Goal: Transaction & Acquisition: Purchase product/service

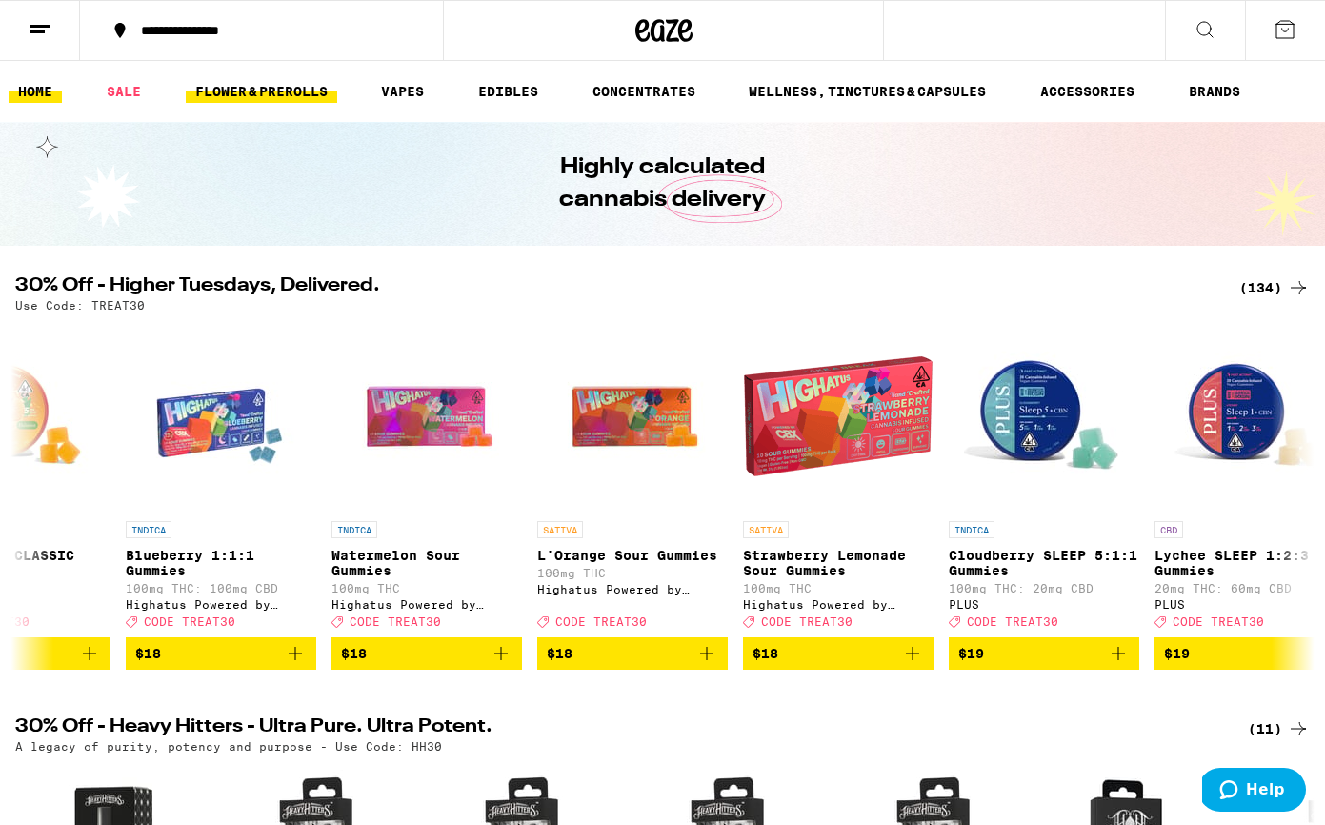
click at [283, 91] on link "FLOWER & PREROLLS" at bounding box center [262, 91] width 152 height 23
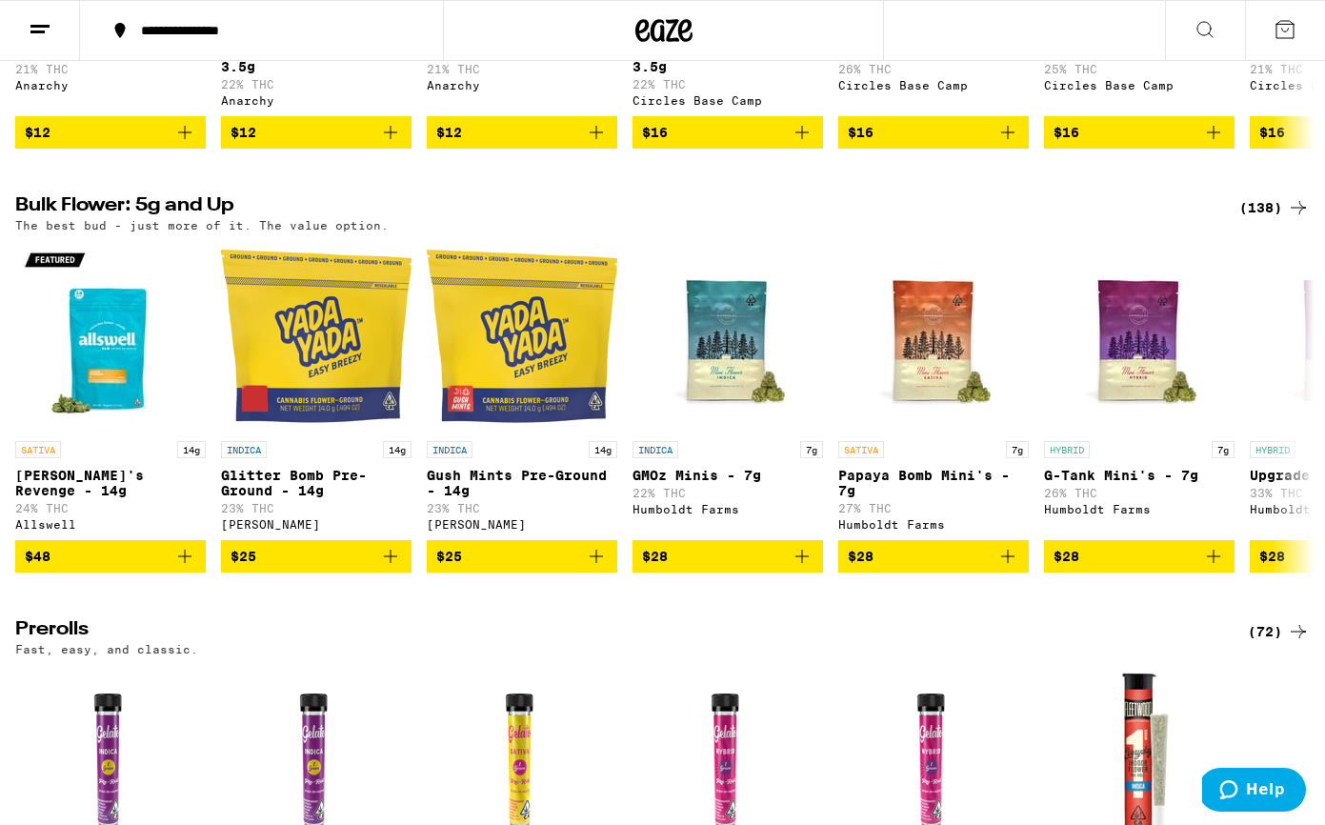
scroll to position [531, 0]
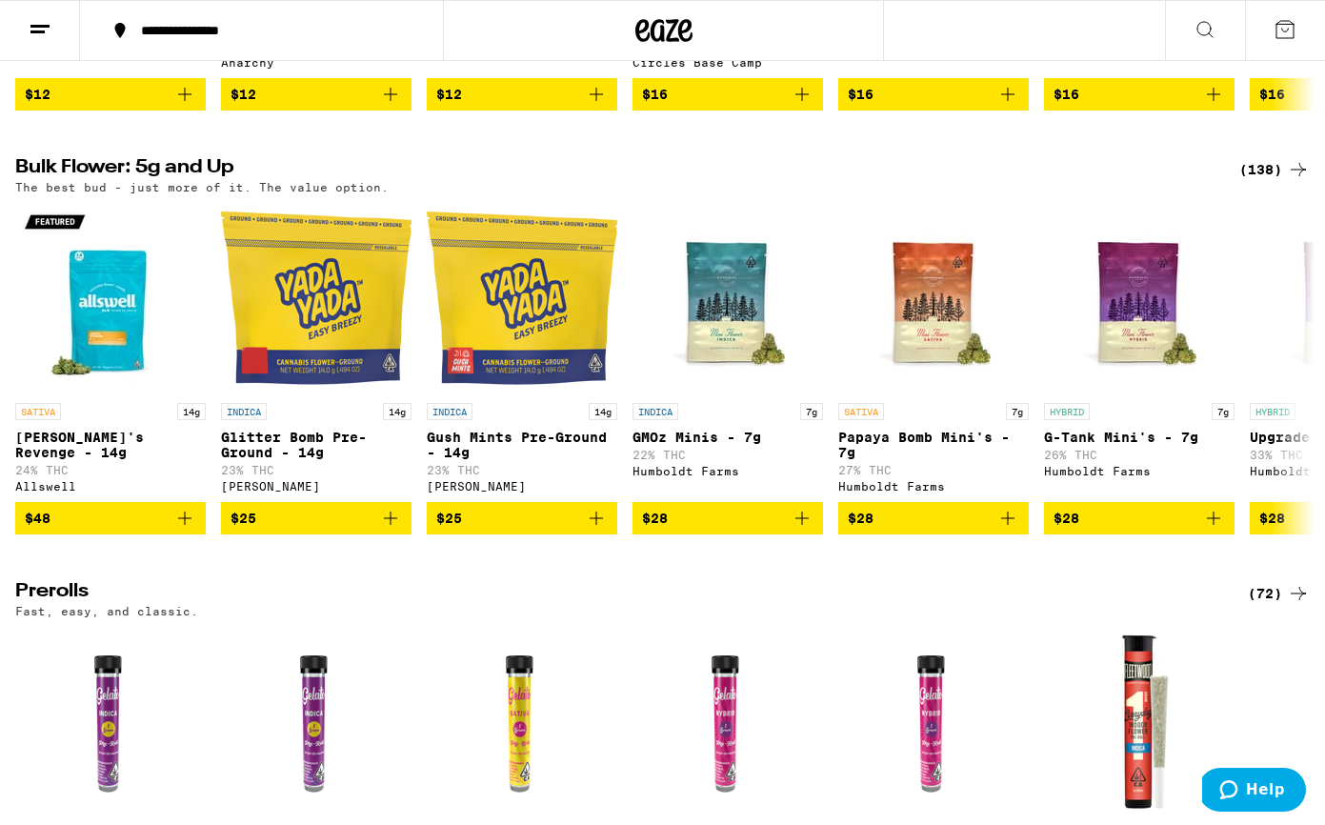
click at [1259, 181] on div "(138)" at bounding box center [1275, 169] width 71 height 23
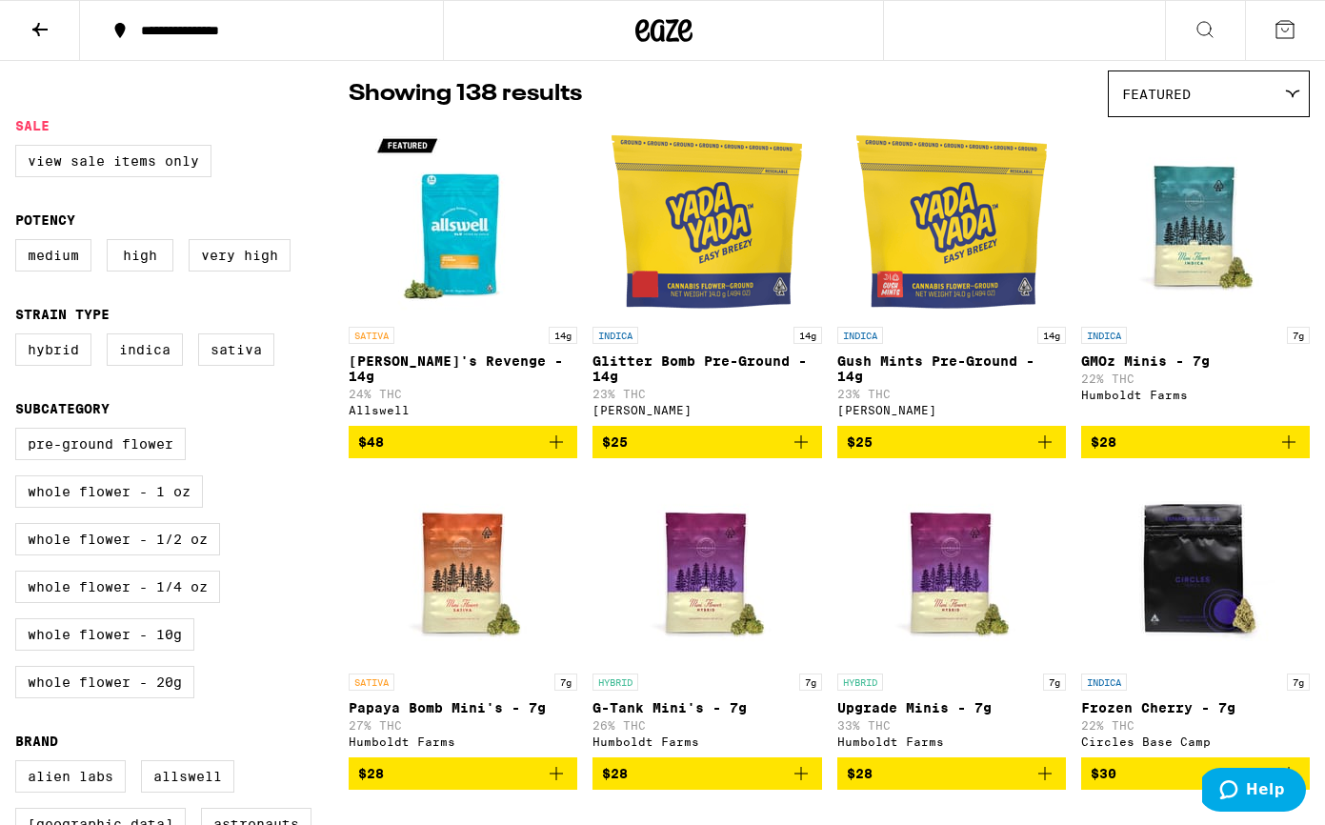
scroll to position [161, 0]
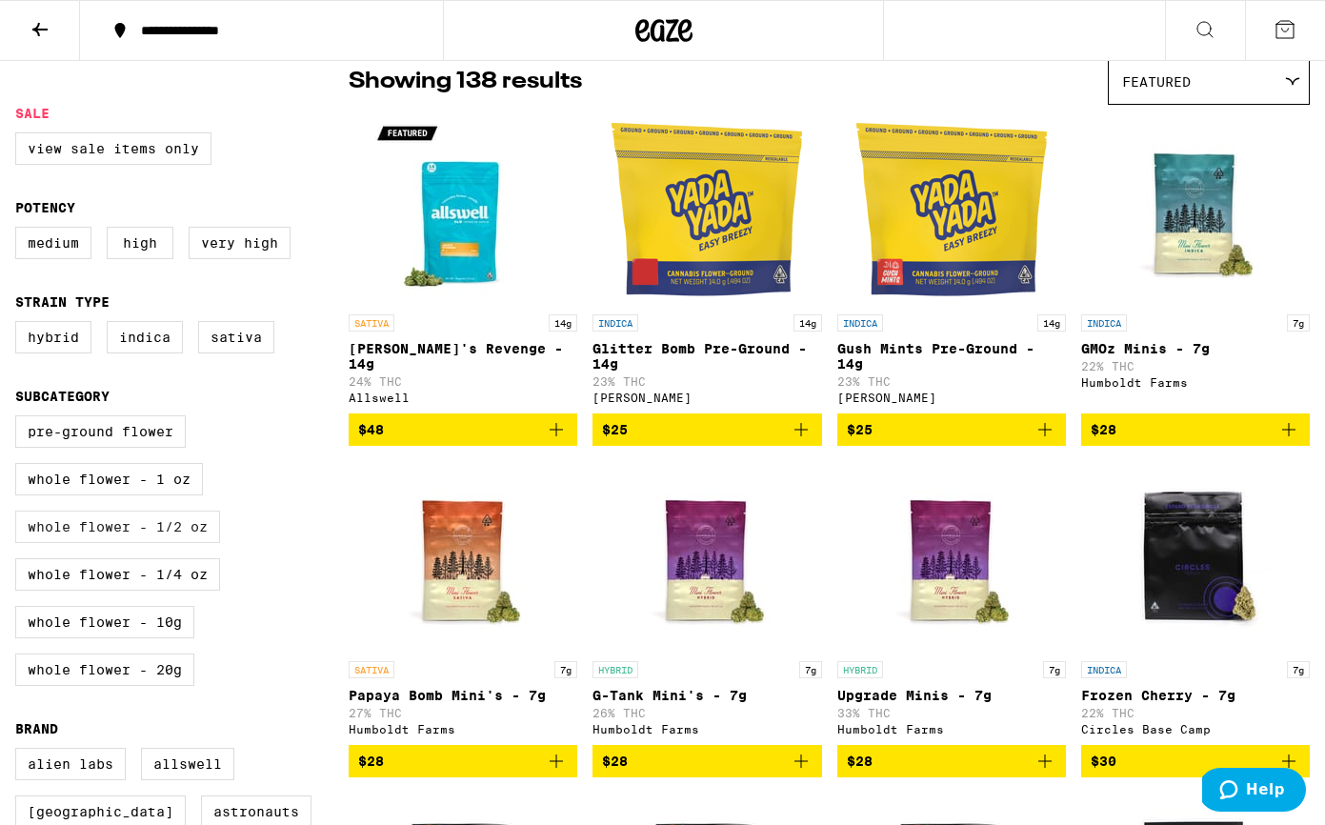
click at [153, 543] on label "Whole Flower - 1/2 oz" at bounding box center [117, 527] width 205 height 32
click at [20, 419] on input "Whole Flower - 1/2 oz" at bounding box center [19, 418] width 1 height 1
checkbox input "true"
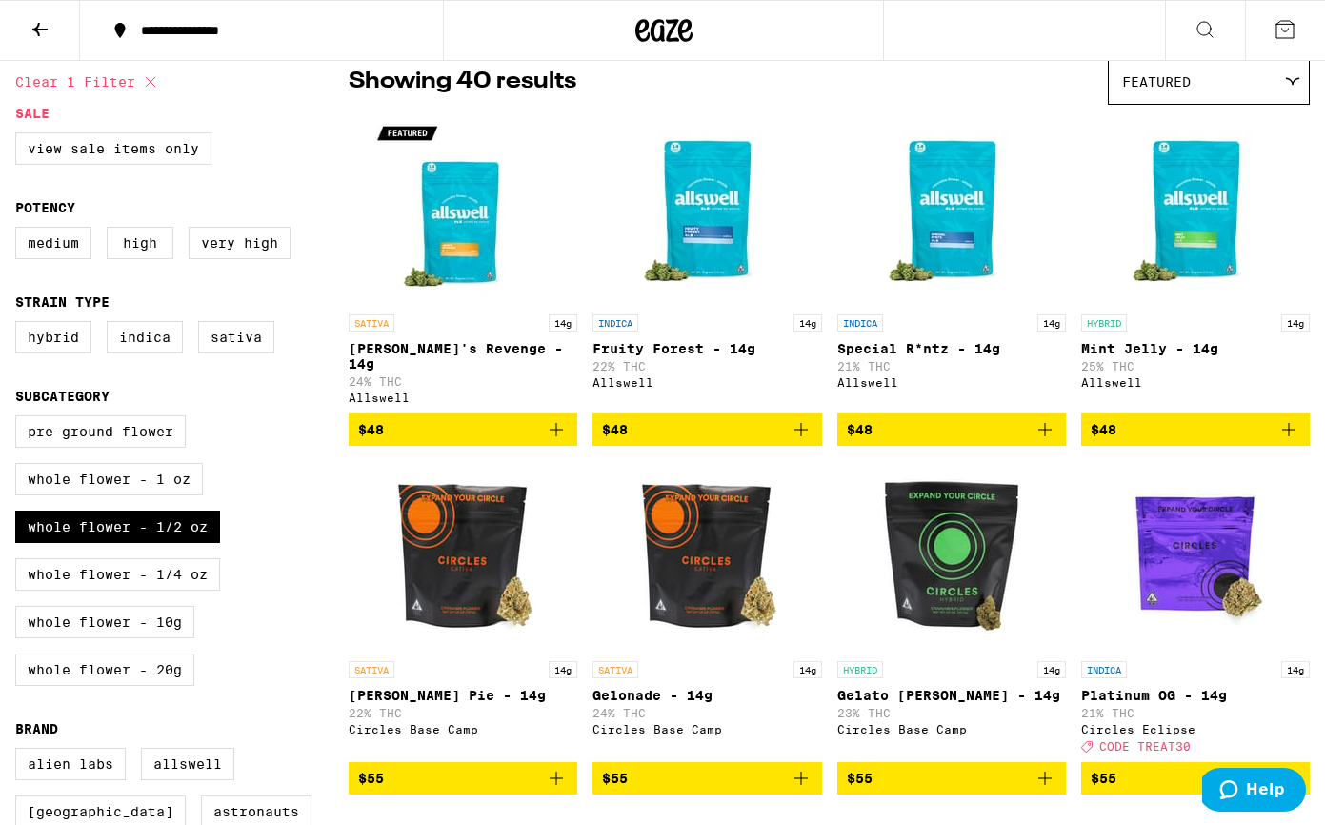
scroll to position [640, 0]
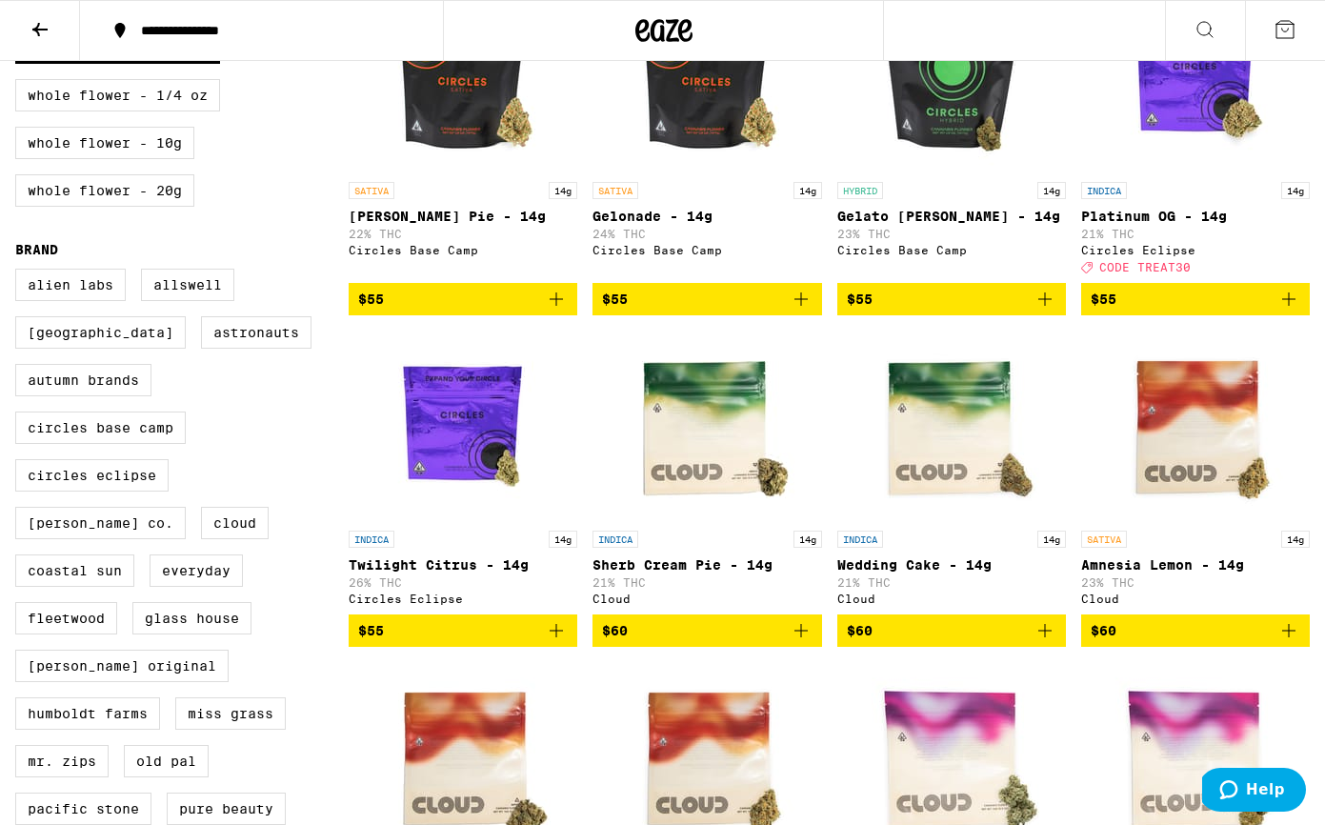
click at [1170, 305] on span "$55" at bounding box center [1196, 299] width 210 height 23
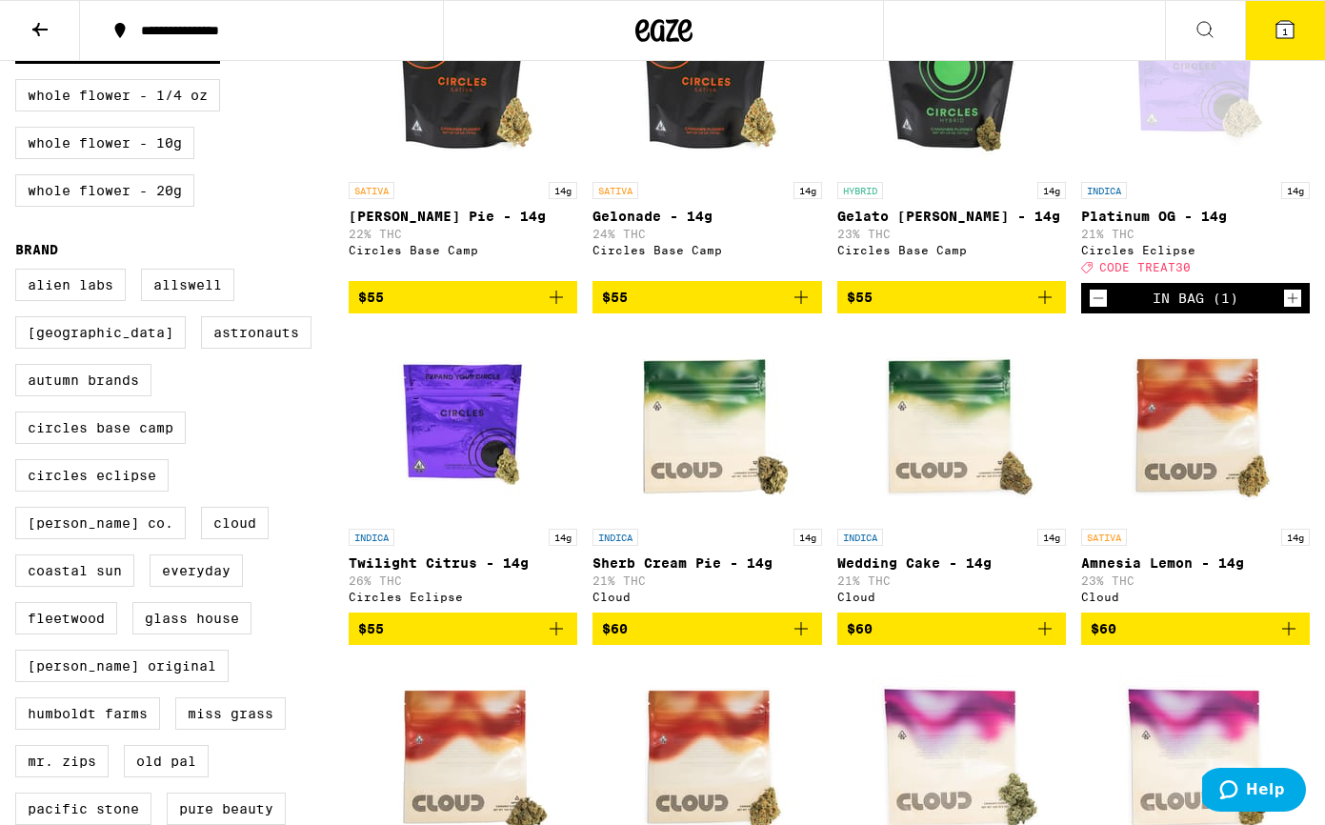
click at [443, 640] on span "$55" at bounding box center [463, 628] width 210 height 23
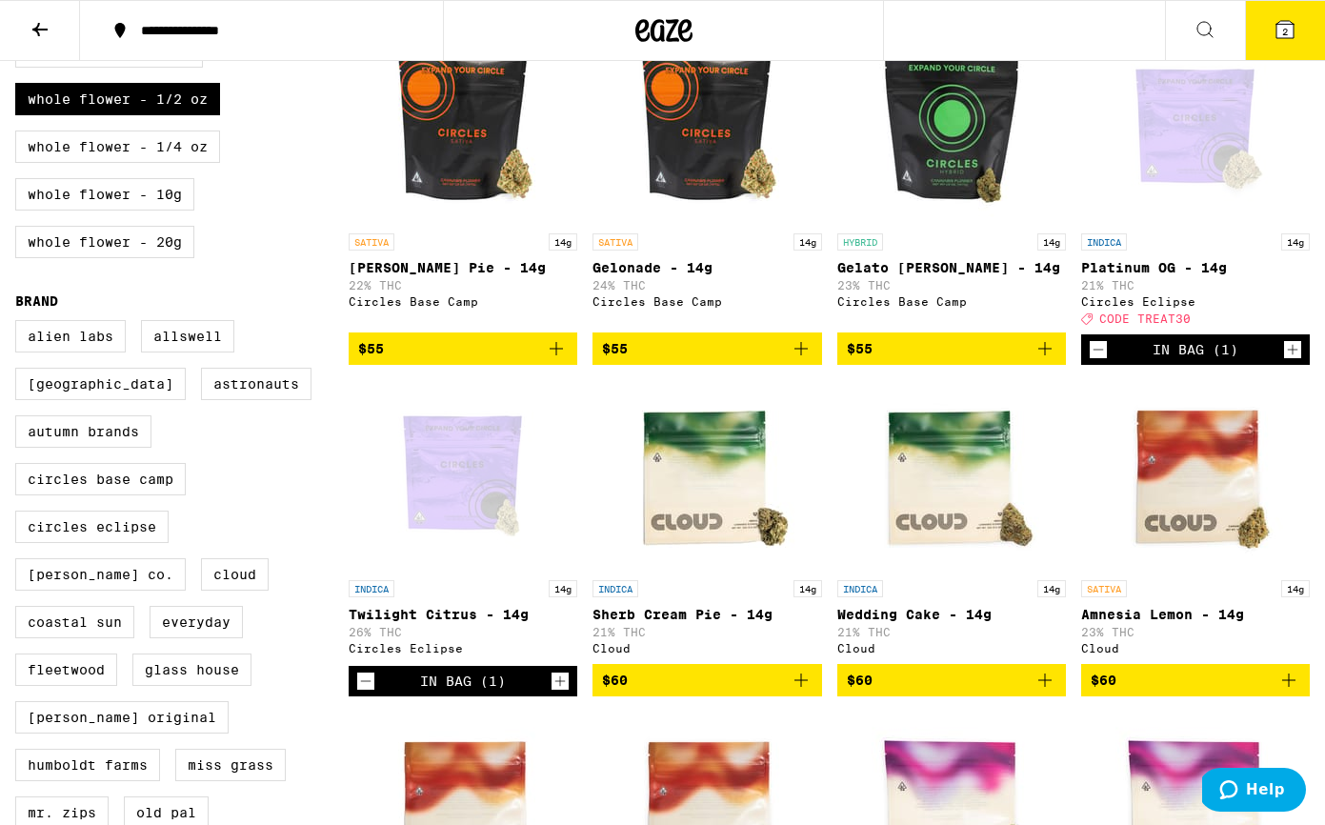
scroll to position [513, 0]
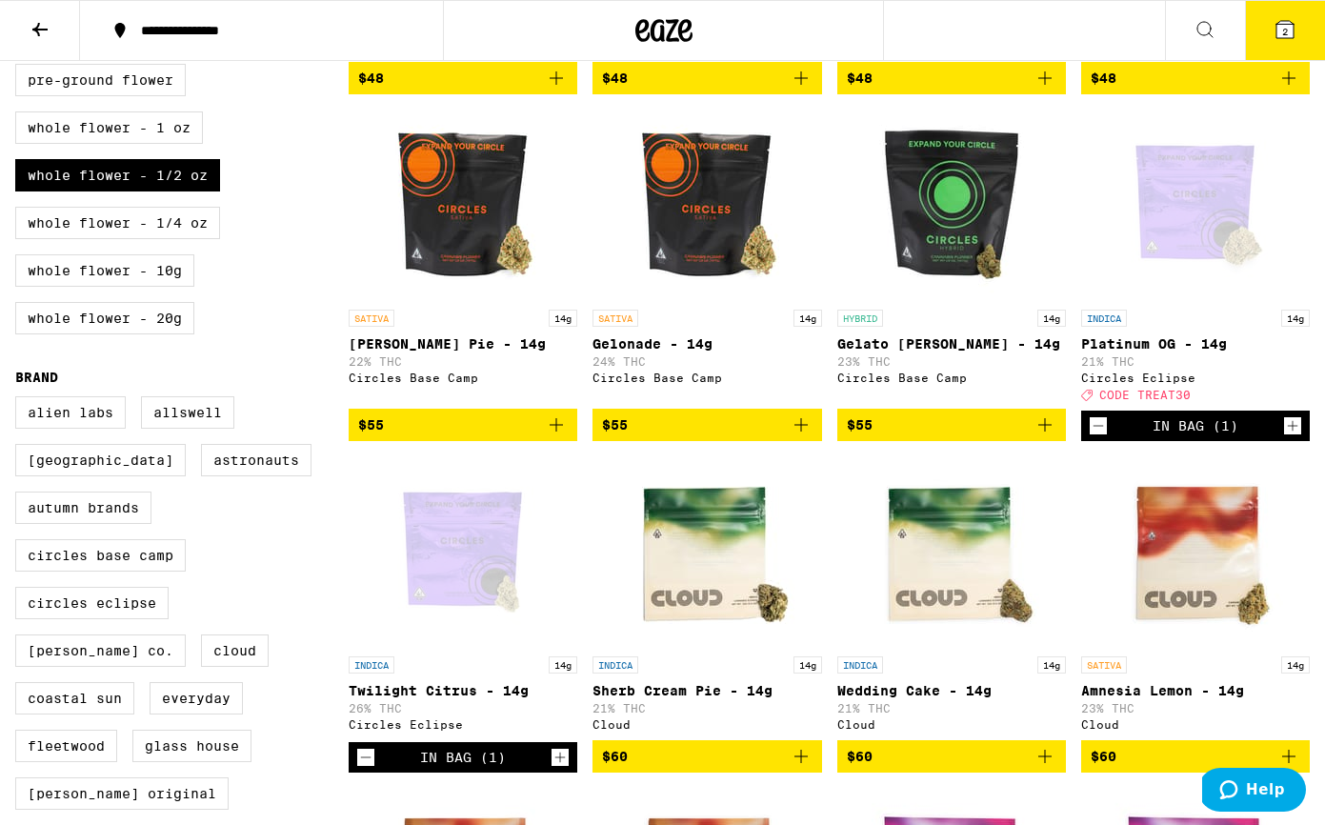
click at [1274, 13] on button "2" at bounding box center [1285, 30] width 80 height 59
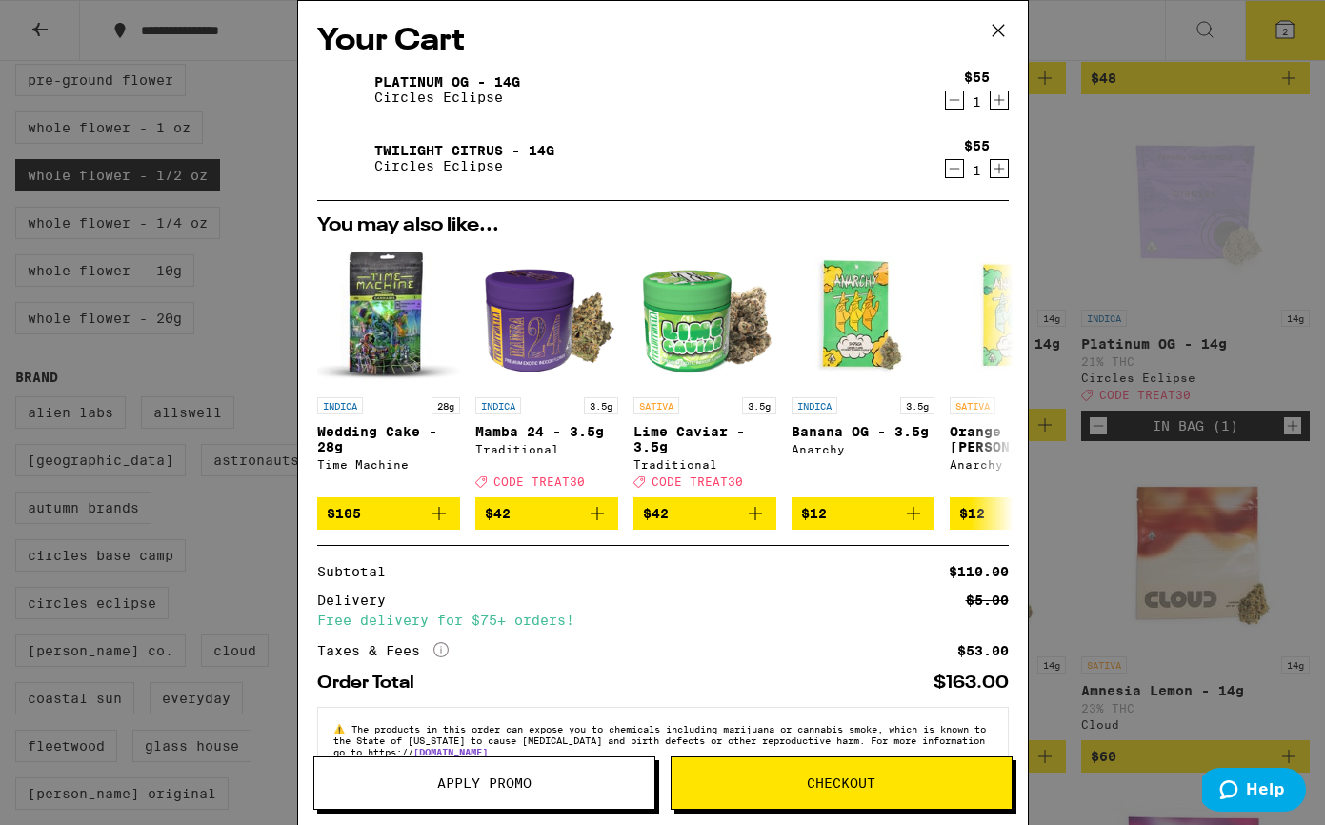
click at [475, 792] on button "Apply Promo" at bounding box center [485, 783] width 342 height 53
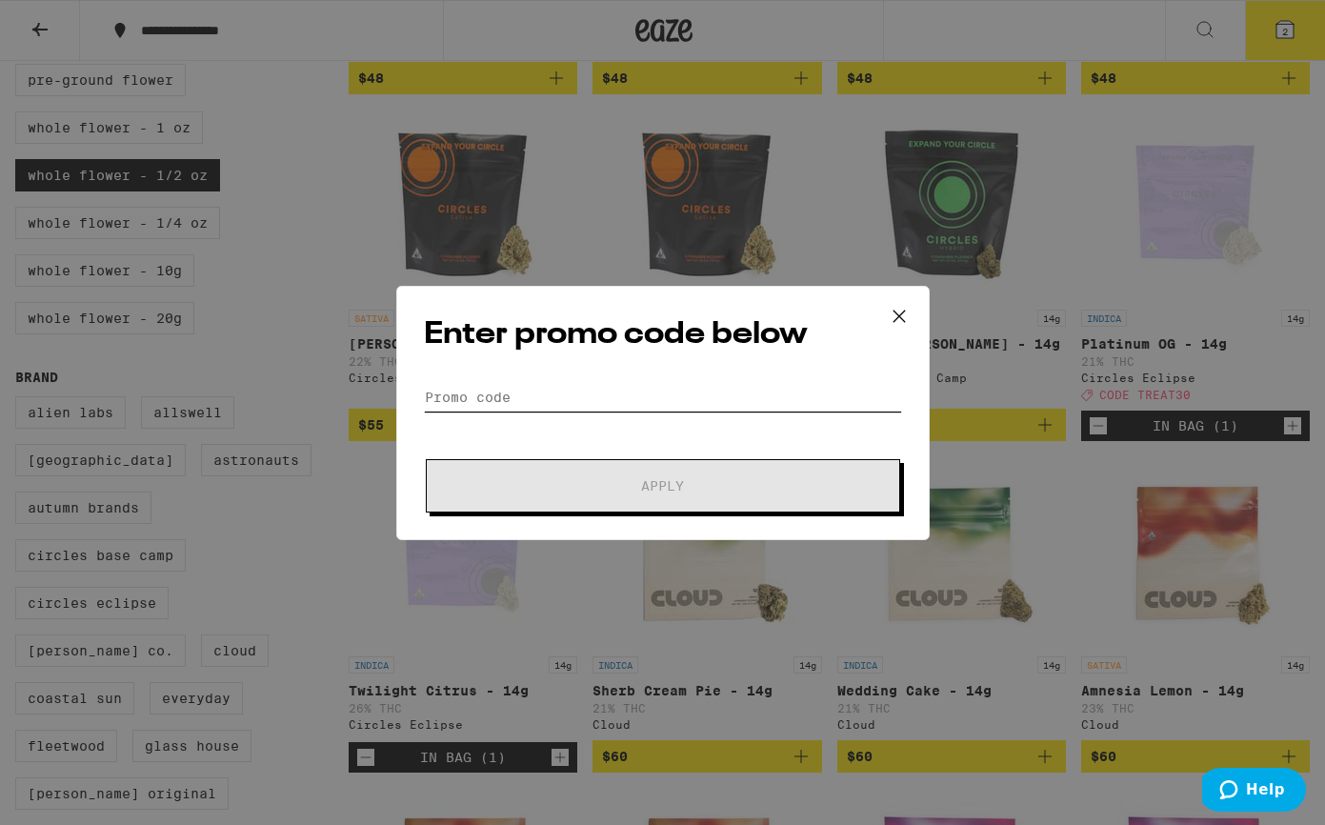
click at [593, 402] on input "Promo Code" at bounding box center [663, 397] width 478 height 29
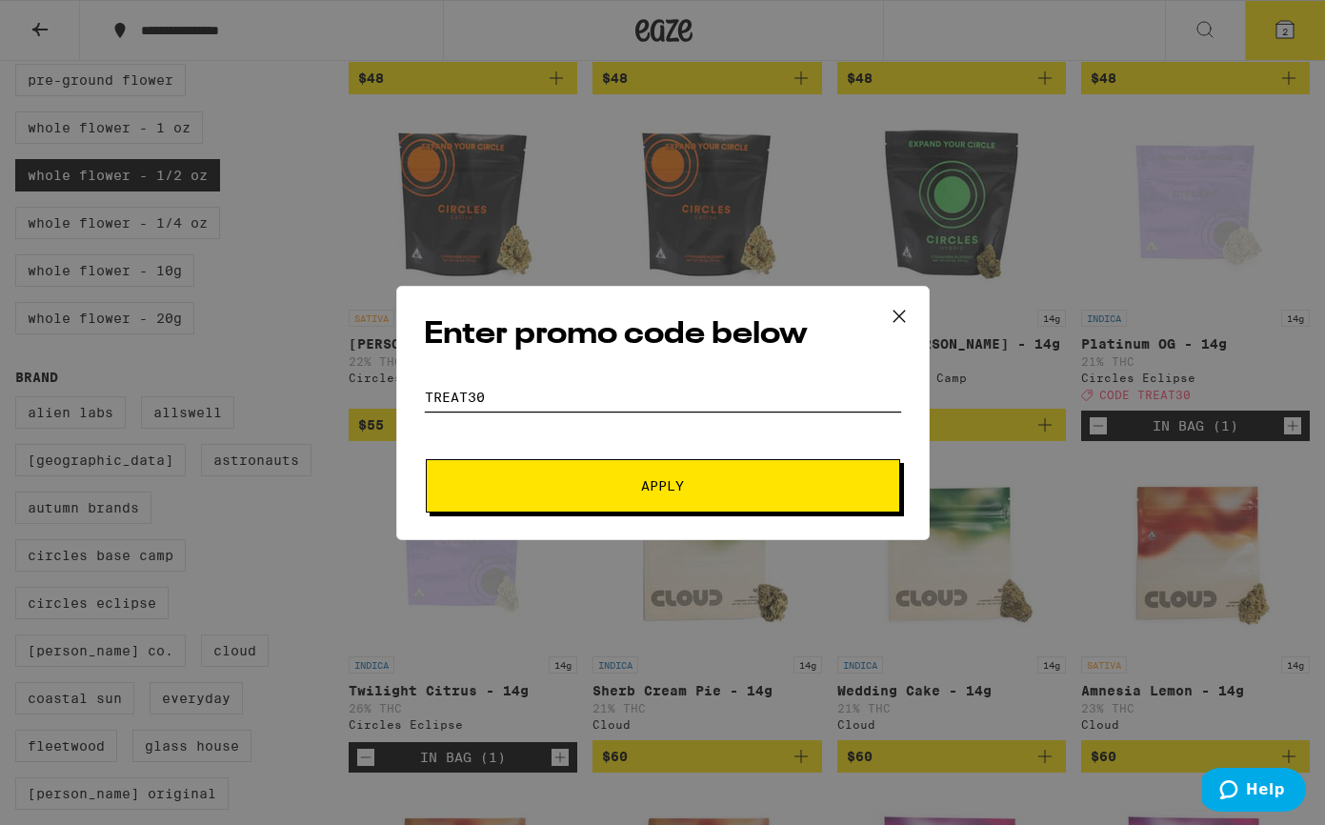
type input "treat30"
click at [662, 485] on button "Apply" at bounding box center [663, 485] width 475 height 53
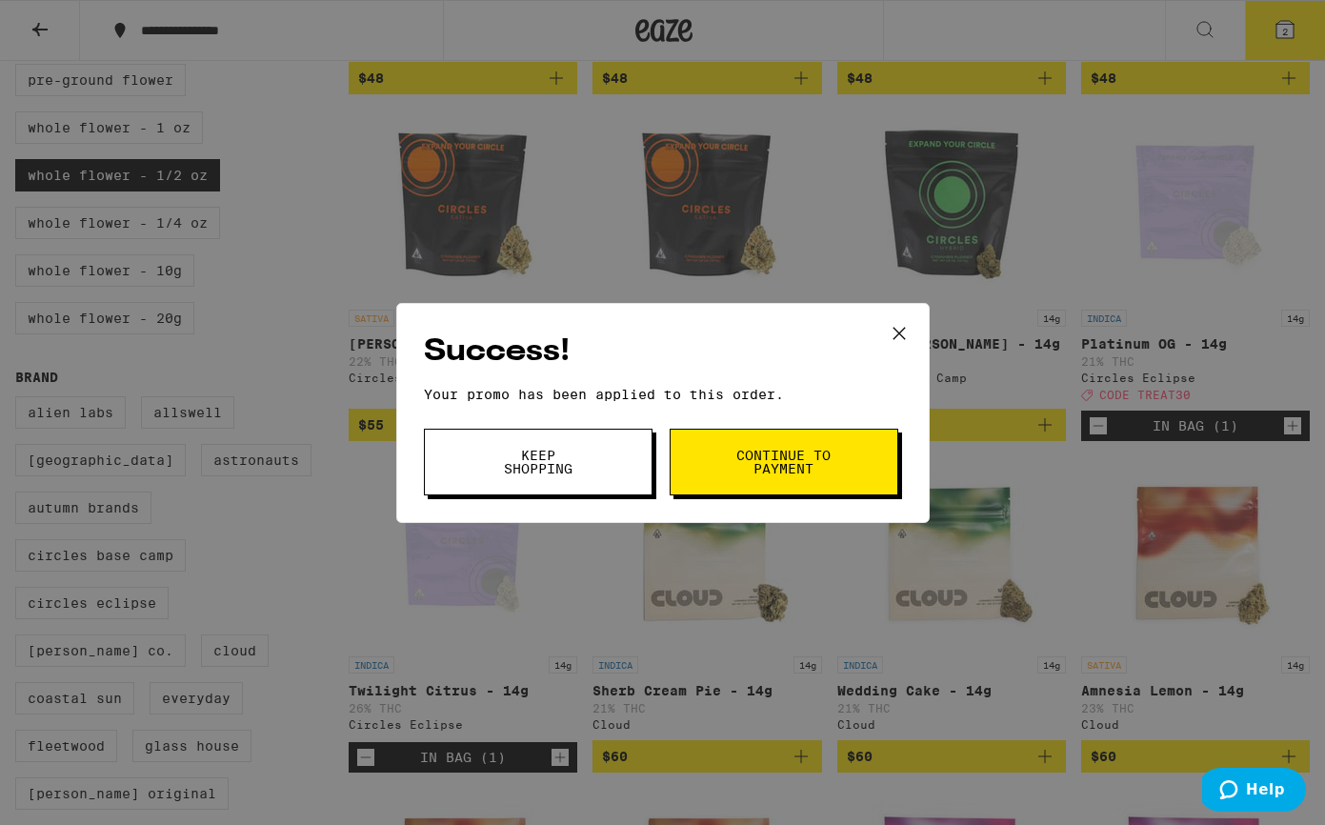
click at [734, 444] on button "Continue to payment" at bounding box center [784, 462] width 229 height 67
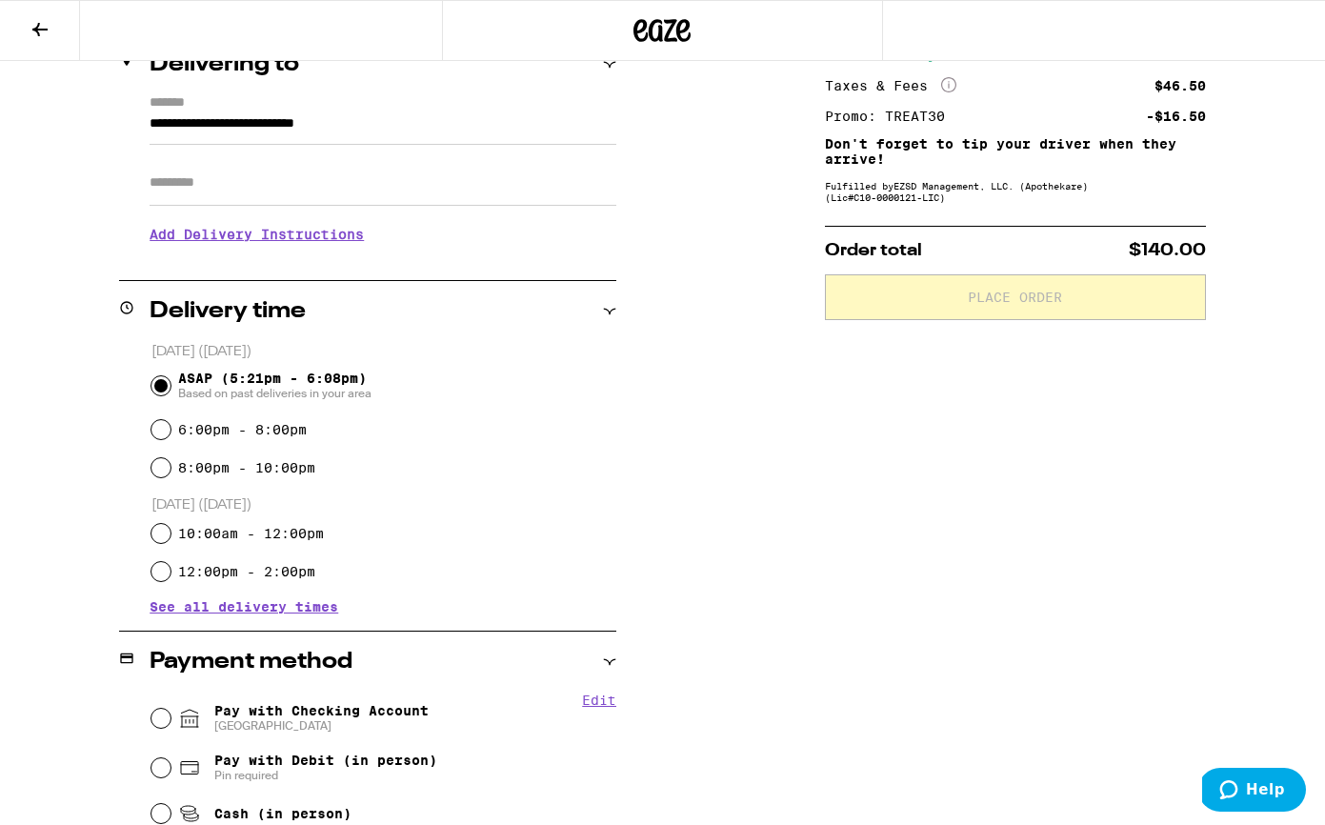
scroll to position [478, 0]
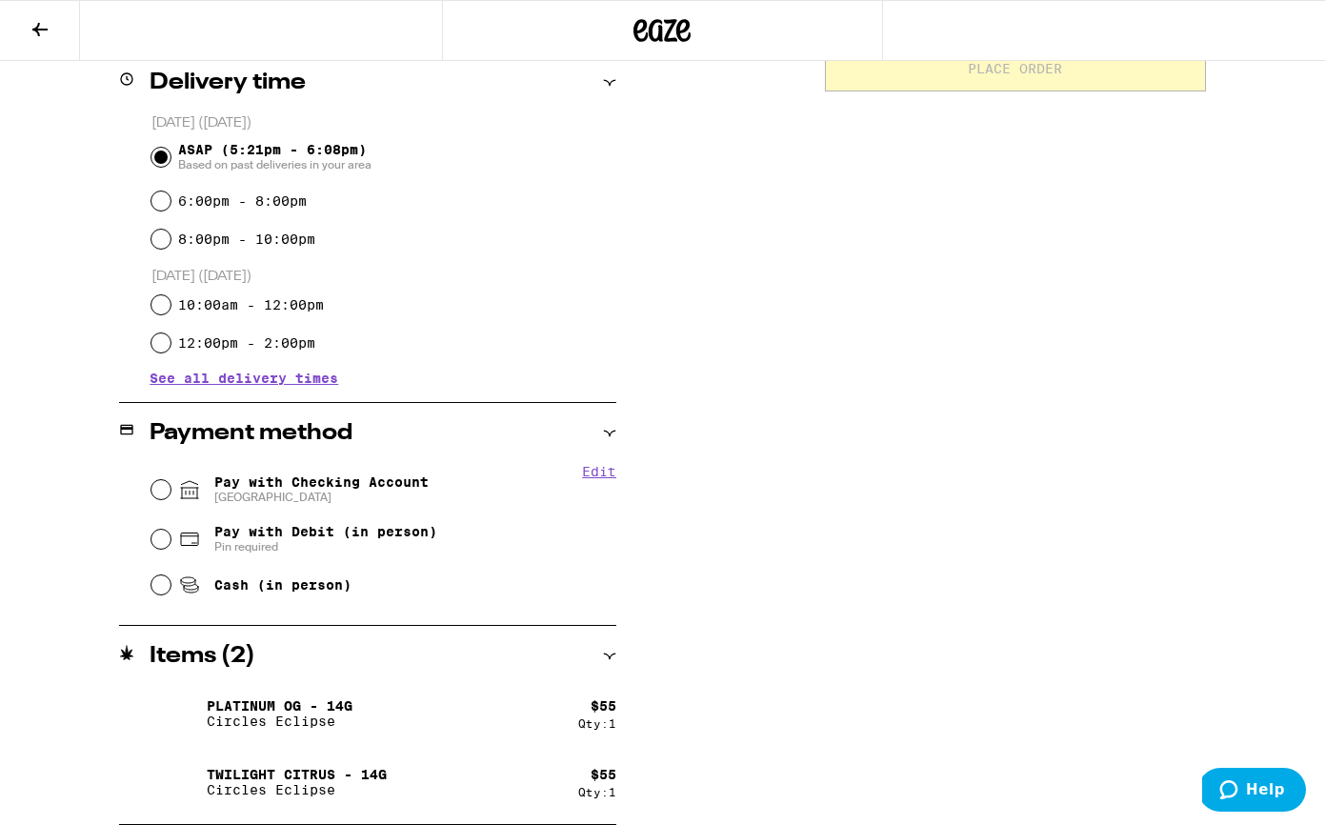
click at [363, 486] on span "Pay with Checking Account CHASE COLLEGE" at bounding box center [321, 490] width 214 height 30
click at [171, 486] on input "Pay with Checking Account CHASE COLLEGE" at bounding box center [161, 489] width 19 height 19
radio input "true"
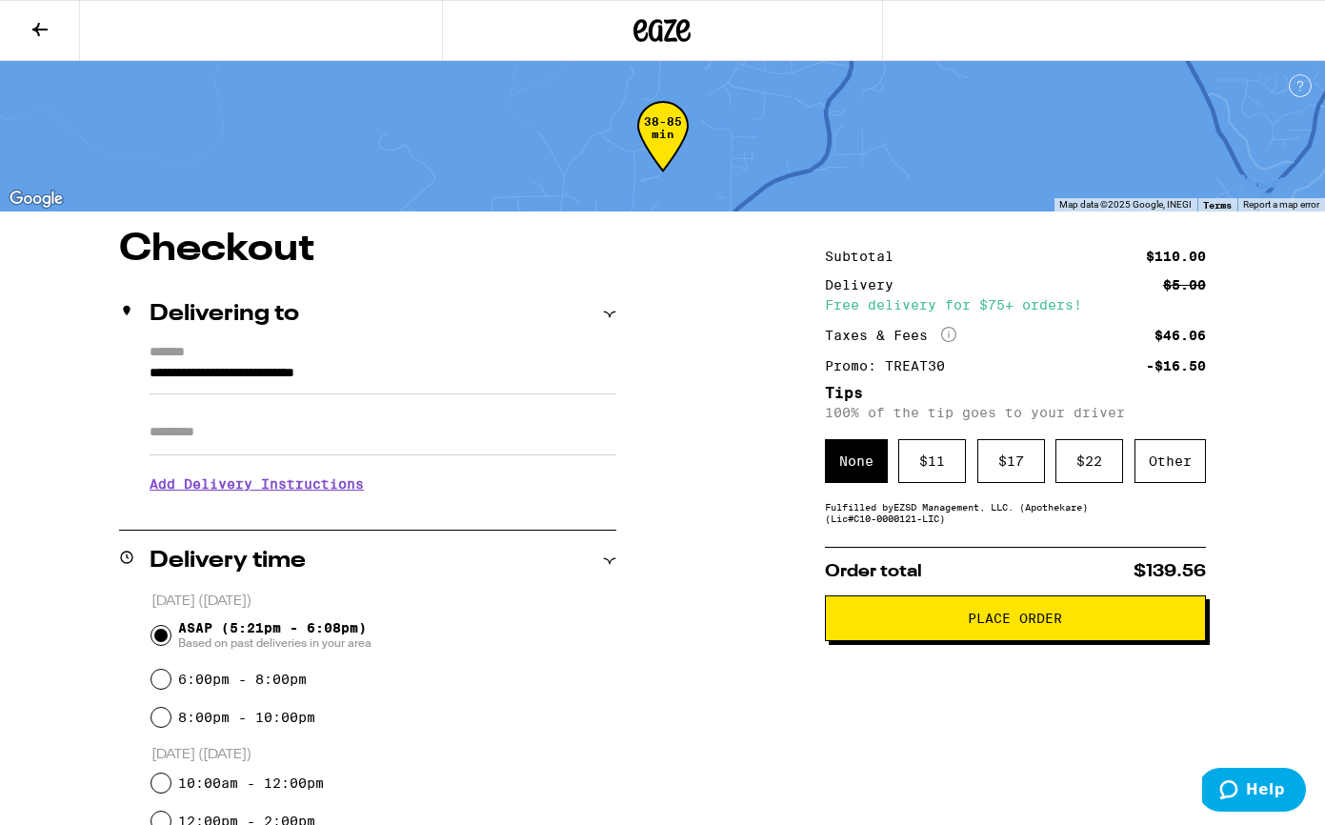
scroll to position [0, 0]
click at [1168, 470] on div "Other" at bounding box center [1170, 461] width 71 height 44
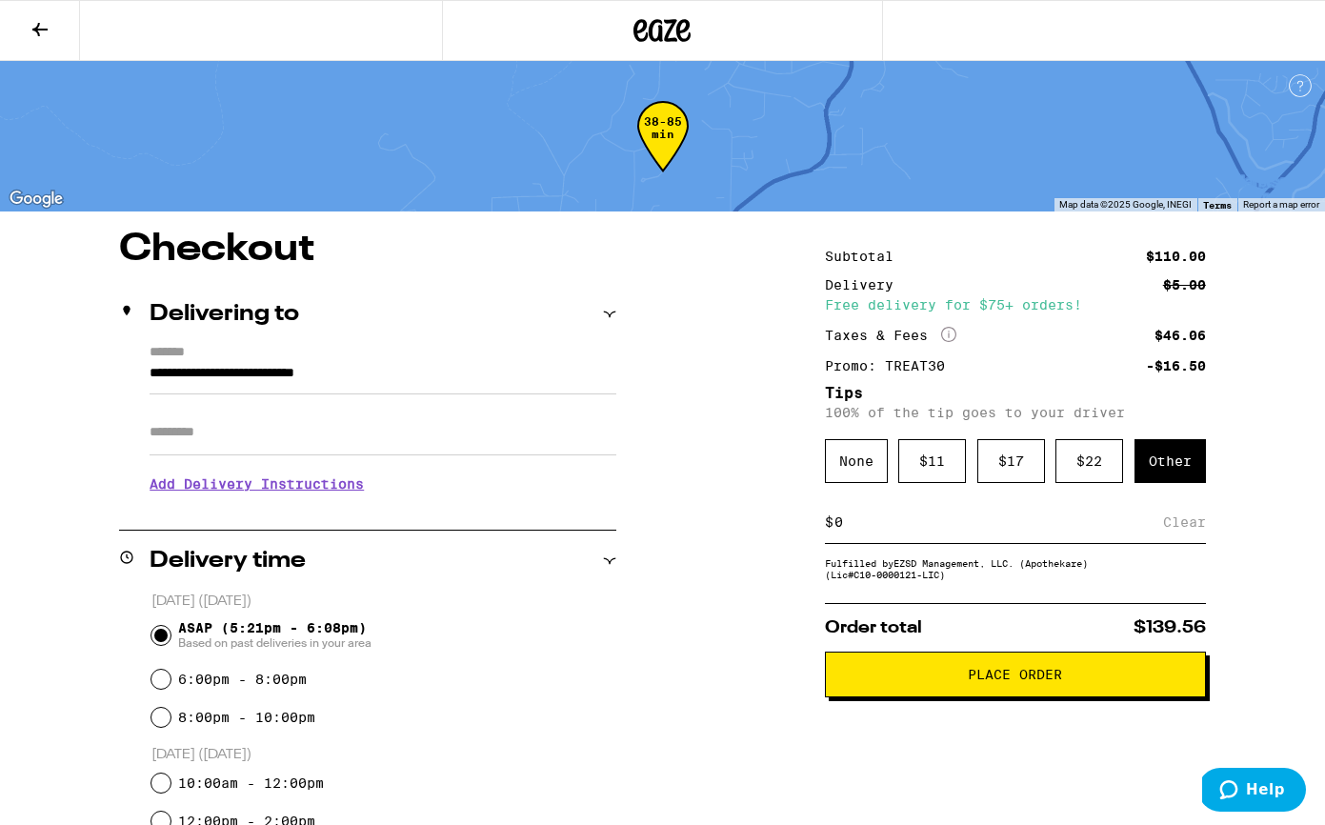
click at [974, 531] on input at bounding box center [999, 522] width 330 height 17
type input "2"
type input "3"
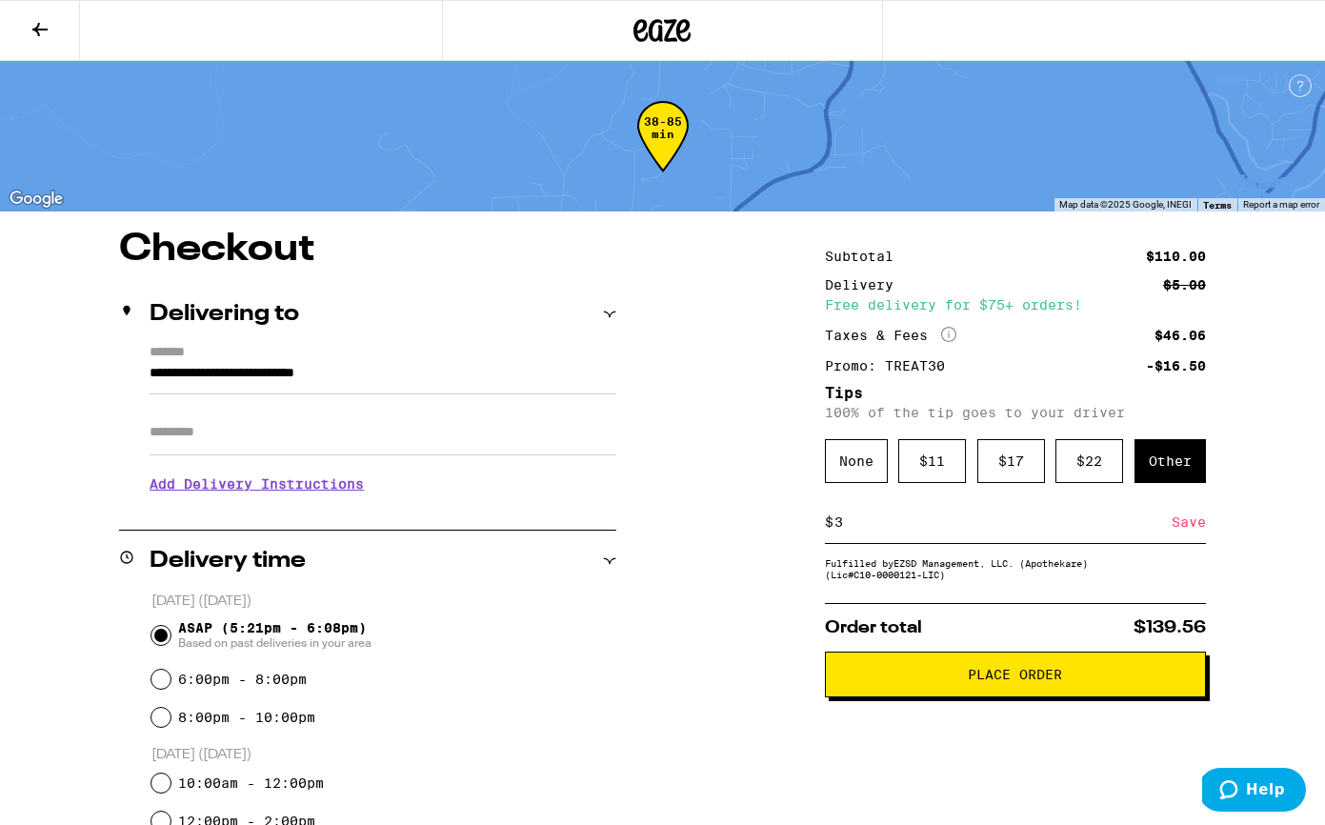
click at [1184, 528] on div "Save" at bounding box center [1189, 522] width 34 height 42
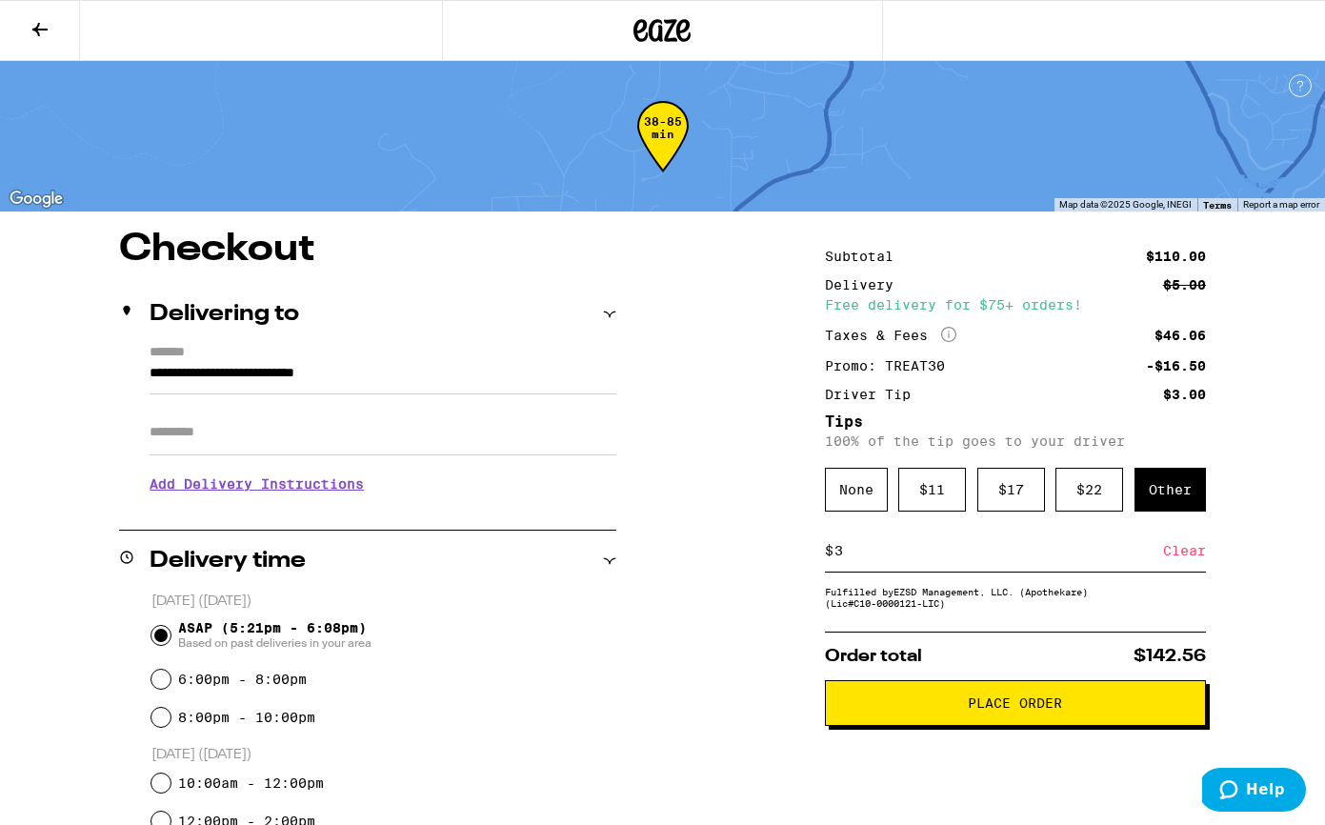
click at [1073, 707] on span "Place Order" at bounding box center [1015, 703] width 349 height 13
